Goal: Transaction & Acquisition: Purchase product/service

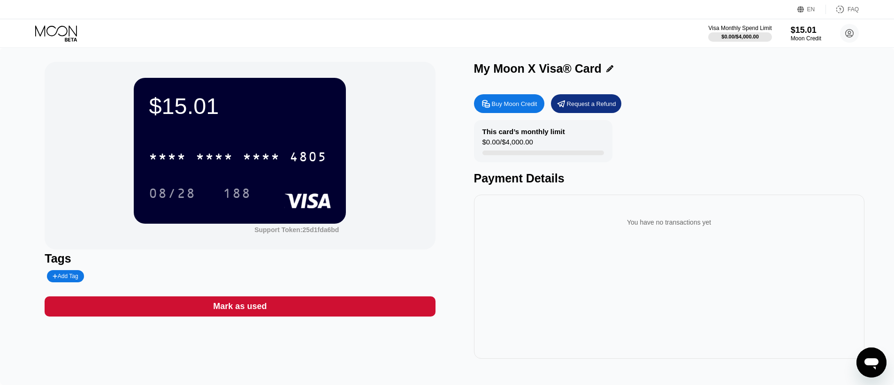
click at [507, 107] on div "Buy Moon Credit" at bounding box center [515, 104] width 46 height 8
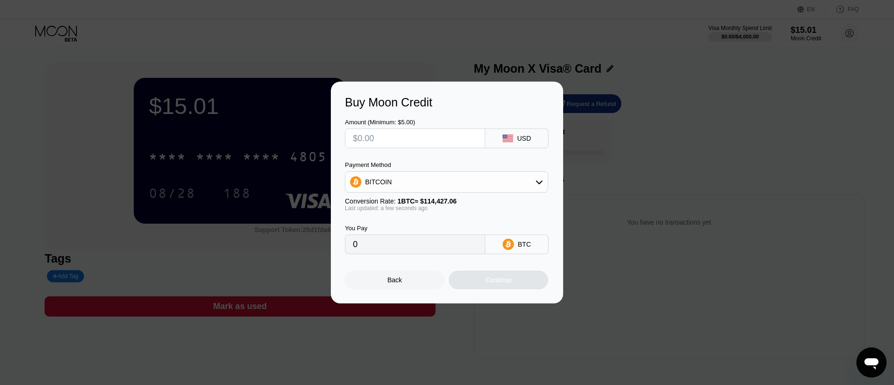
click at [388, 138] on input "text" at bounding box center [415, 138] width 124 height 19
click at [378, 251] on input "0" at bounding box center [415, 244] width 124 height 19
click at [370, 137] on input "text" at bounding box center [415, 138] width 124 height 19
type input "$1"
type input "0.00000874"
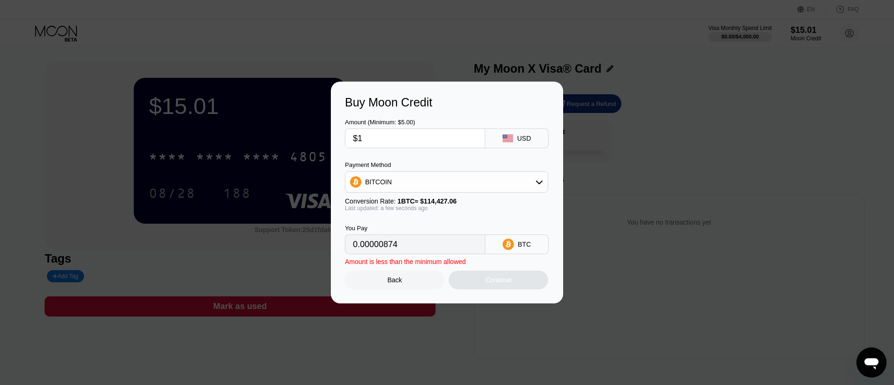
type input "$15"
type input "0.00013109"
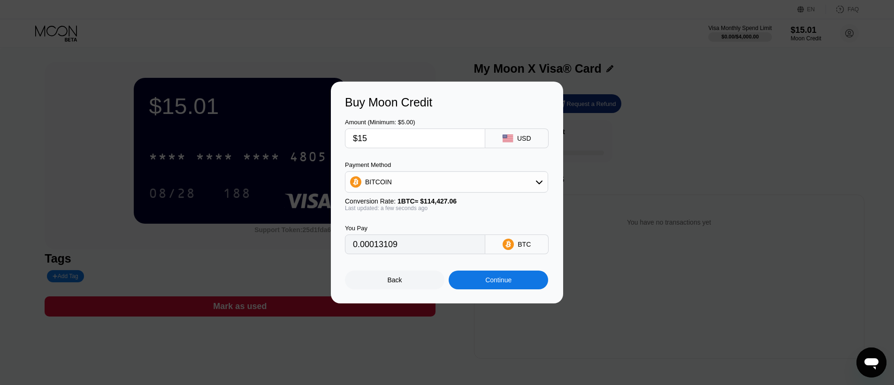
type input "$15"
click at [539, 188] on div "BITCOIN" at bounding box center [447, 182] width 202 height 19
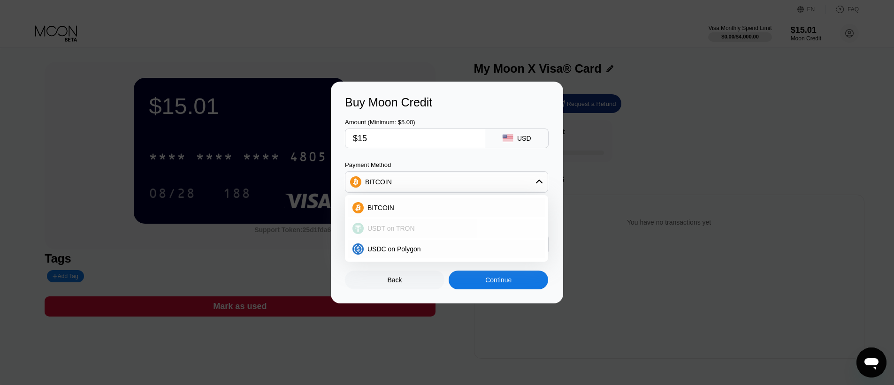
click at [395, 228] on span "USDT on TRON" at bounding box center [391, 229] width 47 height 8
type input "15.15"
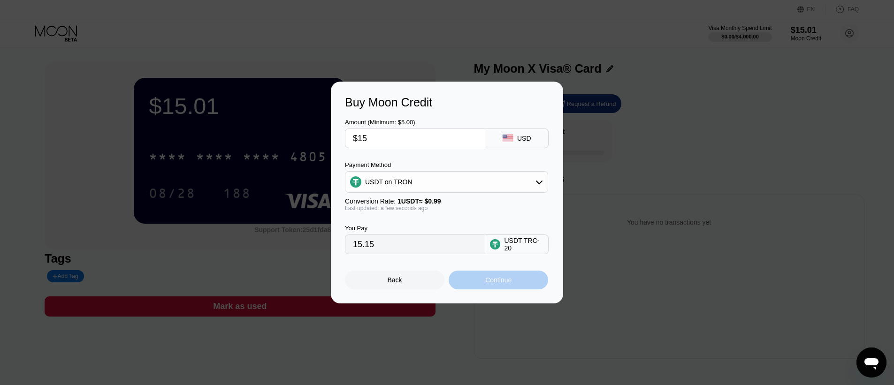
click at [501, 284] on div "Continue" at bounding box center [498, 281] width 26 height 8
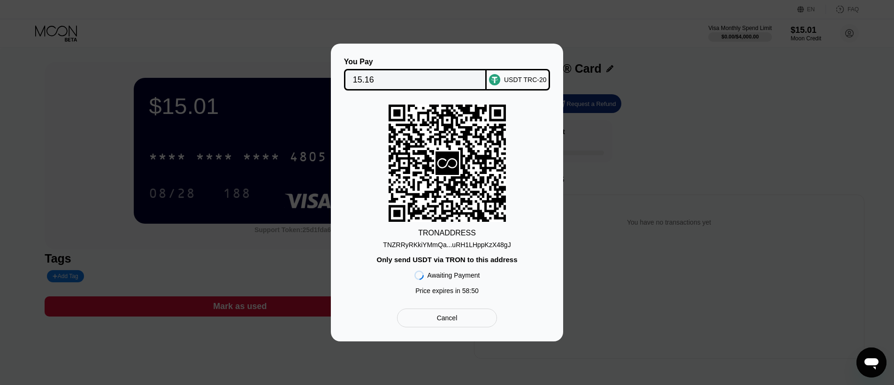
click at [481, 243] on div "TNZRRyRKkiYMmQa...uRH1LHppKzX48gJ" at bounding box center [447, 245] width 128 height 8
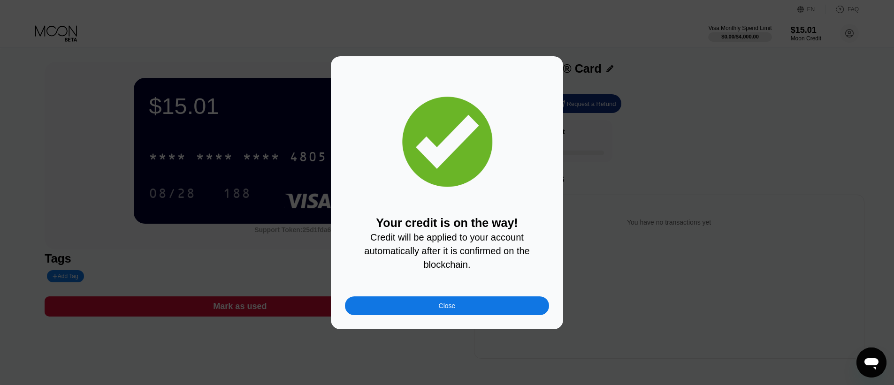
click at [485, 305] on div "Close" at bounding box center [447, 306] width 204 height 19
